Goal: Find specific page/section: Find specific page/section

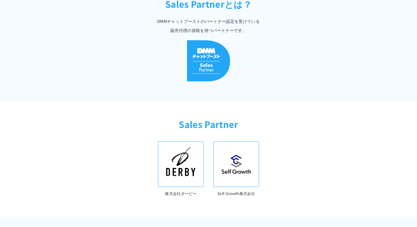
scroll to position [185, 0]
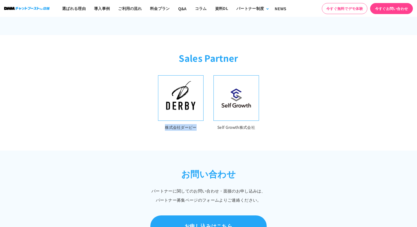
drag, startPoint x: 165, startPoint y: 126, endPoint x: 206, endPoint y: 126, distance: 41.1
click at [206, 126] on ul "株式会社ダービー Self Growth株式会社" at bounding box center [208, 102] width 101 height 55
copy p "株式会社ダービー"
click at [224, 124] on p "Self Growth株式会社" at bounding box center [235, 127] width 45 height 7
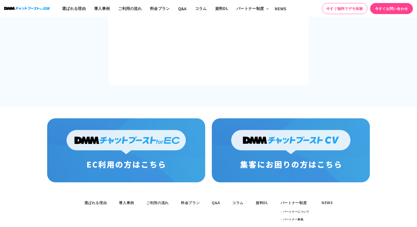
scroll to position [1087, 0]
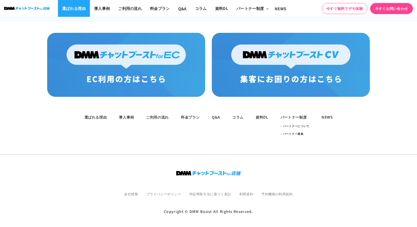
click at [76, 6] on link "選ばれる理由" at bounding box center [74, 8] width 32 height 17
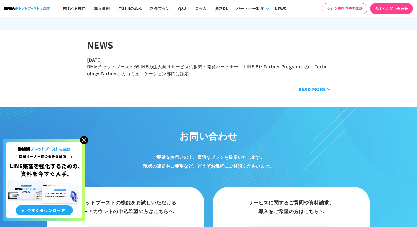
scroll to position [2642, 0]
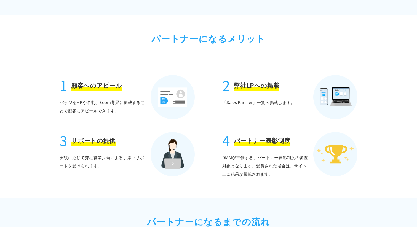
scroll to position [131, 0]
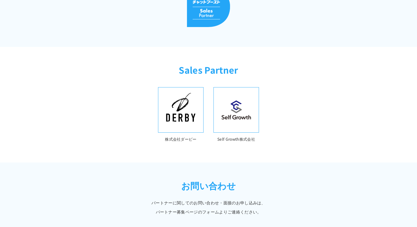
scroll to position [188, 0]
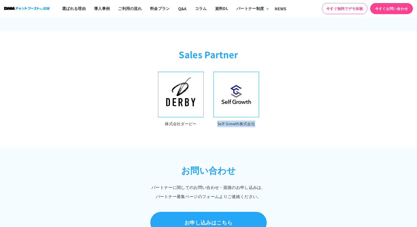
drag, startPoint x: 216, startPoint y: 122, endPoint x: 270, endPoint y: 126, distance: 53.9
click at [270, 126] on div "株式会社ダービー Self Growth株式会社" at bounding box center [208, 109] width 353 height 75
copy p "Self Growth株式会社"
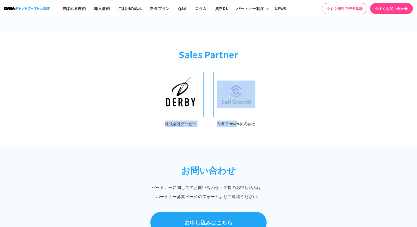
drag, startPoint x: 165, startPoint y: 120, endPoint x: 240, endPoint y: 120, distance: 75.2
click at [239, 120] on ul "株式会社ダービー Self Growth株式会社" at bounding box center [208, 99] width 101 height 55
copy ul "株式会社ダービー Self Growt"
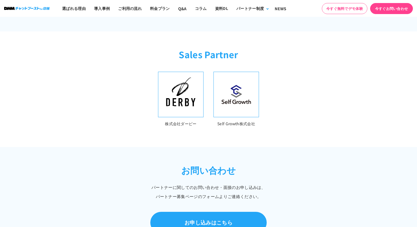
click at [201, 126] on div "株式会社ダービー Self Growth株式会社" at bounding box center [208, 109] width 353 height 75
drag, startPoint x: 165, startPoint y: 121, endPoint x: 202, endPoint y: 119, distance: 36.4
click at [201, 120] on p "株式会社ダービー" at bounding box center [180, 123] width 45 height 7
copy p "株式会社ダービー"
